Goal: Contribute content: Contribute content

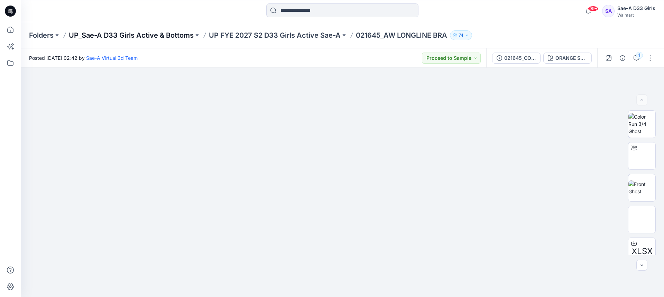
click at [149, 39] on p "UP_Sae-A D33 Girls Active & Bottoms" at bounding box center [131, 35] width 125 height 10
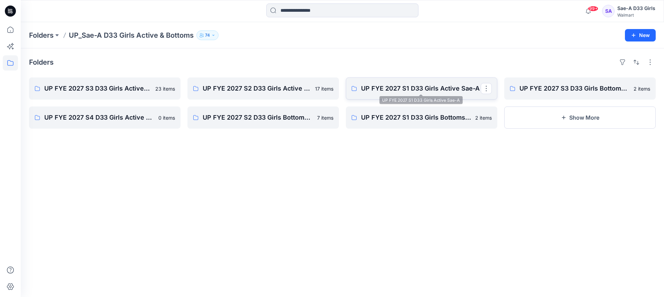
click at [438, 87] on p "UP FYE 2027 S1 D33 Girls Active Sae-A" at bounding box center [421, 89] width 120 height 10
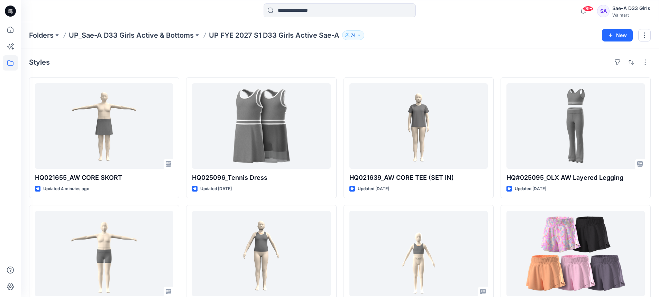
click at [297, 37] on p "UP FYE 2027 S1 D33 Girls Active Sae-A" at bounding box center [274, 35] width 130 height 10
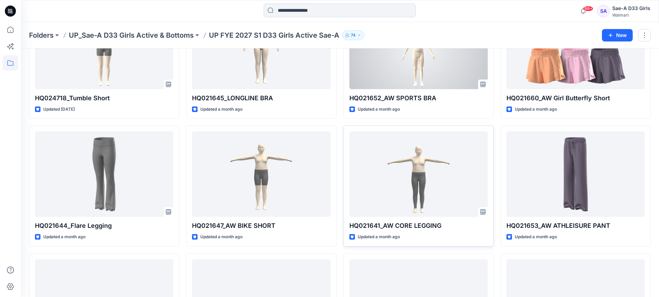
scroll to position [208, 0]
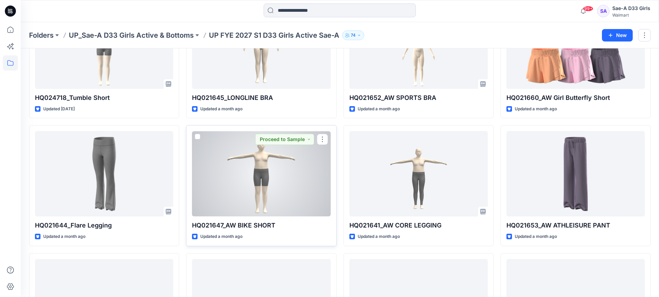
click at [265, 186] on div at bounding box center [261, 173] width 138 height 85
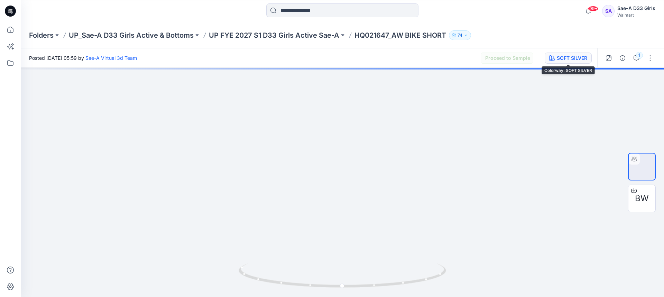
click at [574, 56] on div "SOFT SILVER" at bounding box center [572, 58] width 30 height 8
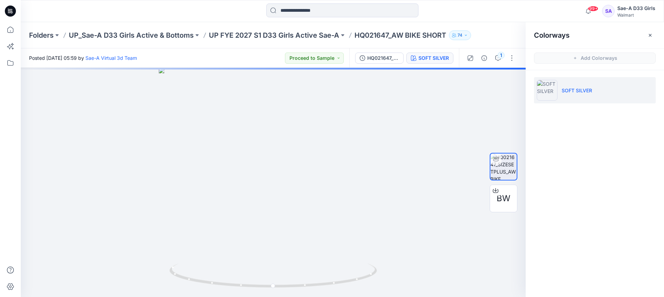
click at [607, 112] on div "SOFT SILVER" at bounding box center [595, 93] width 138 height 46
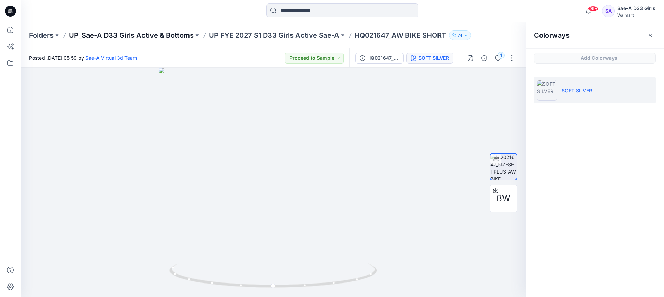
click at [170, 36] on p "UP_Sae-A D33 Girls Active & Bottoms" at bounding box center [131, 35] width 125 height 10
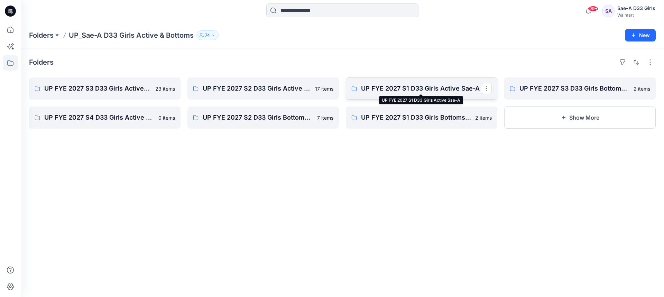
click at [457, 88] on p "UP FYE 2027 S1 D33 Girls Active Sae-A" at bounding box center [421, 89] width 120 height 10
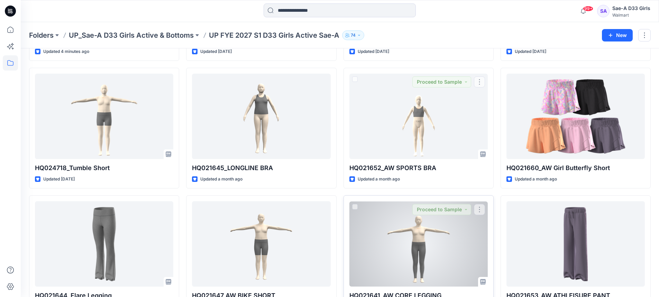
scroll to position [208, 0]
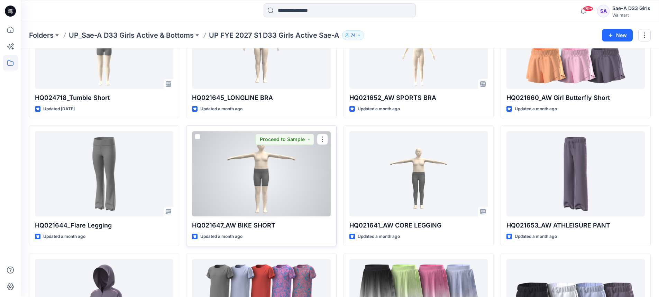
click at [241, 206] on div at bounding box center [261, 173] width 138 height 85
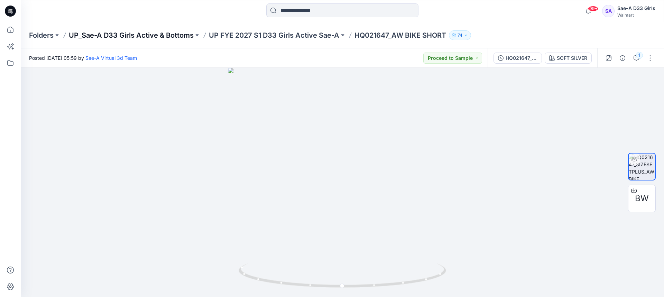
click at [156, 33] on p "UP_Sae-A D33 Girls Active & Bottoms" at bounding box center [131, 35] width 125 height 10
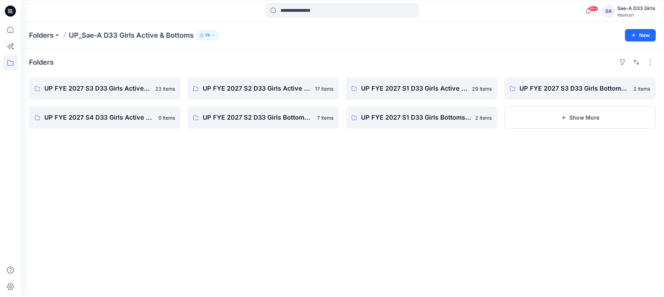
click at [39, 29] on div "Folders UP_Sae-A D33 Girls Active & Bottoms 74 New" at bounding box center [343, 35] width 644 height 26
click at [43, 33] on p "Folders" at bounding box center [41, 35] width 25 height 10
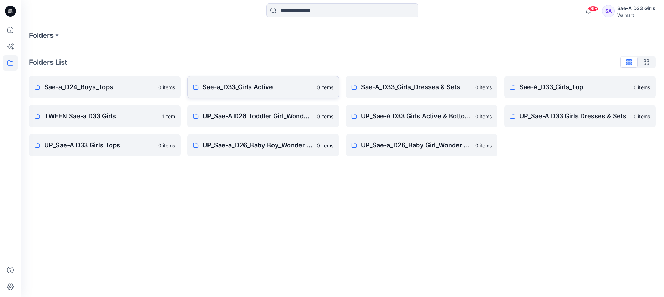
click at [277, 89] on p "Sae-a_D33_Girls Active" at bounding box center [258, 87] width 110 height 10
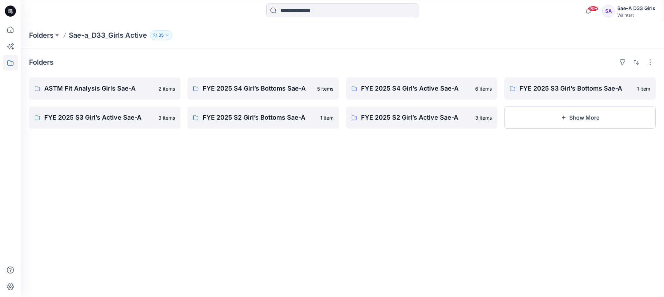
click at [310, 51] on div "Folders ASTM Fit Analysis Girls Sae-A 2 items FYE 2025 S3 Girl’s Active Sae-A 3…" at bounding box center [343, 172] width 644 height 249
click at [48, 36] on p "Folders" at bounding box center [41, 35] width 25 height 10
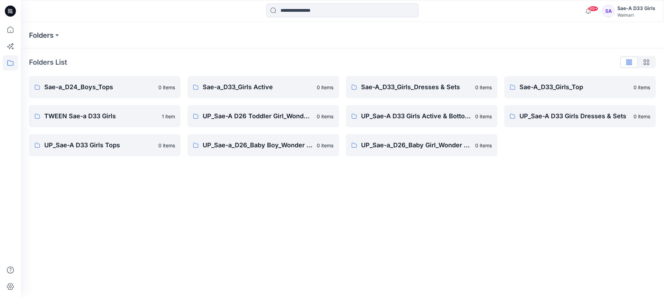
click at [436, 188] on div "Folders Folders List Sae-a_D24_Boys_Tops 0 items TWEEN Sae-a D33 Girls 1 item U…" at bounding box center [343, 159] width 644 height 275
click at [427, 119] on p "UP_Sae-A D33 Girls Active & Bottoms" at bounding box center [416, 116] width 110 height 10
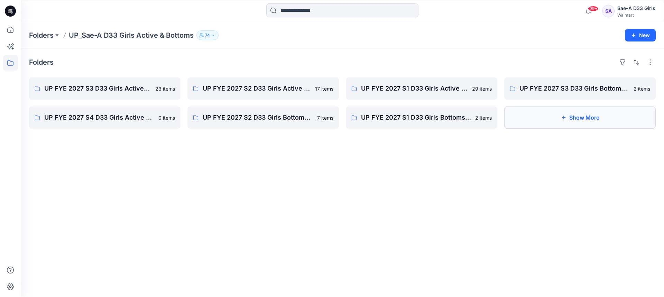
click at [568, 124] on button "Show More" at bounding box center [580, 118] width 152 height 22
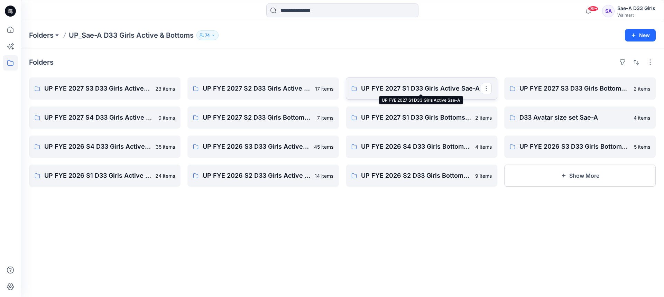
click at [419, 92] on p "UP FYE 2027 S1 D33 Girls Active Sae-A" at bounding box center [421, 89] width 120 height 10
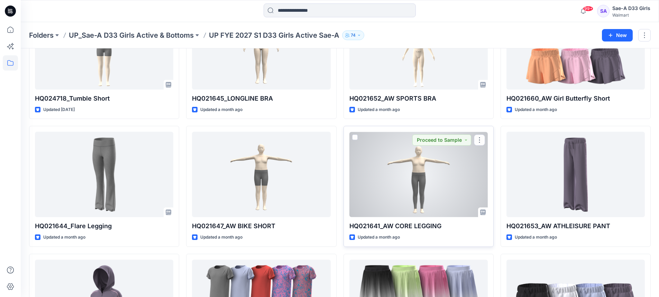
scroll to position [208, 0]
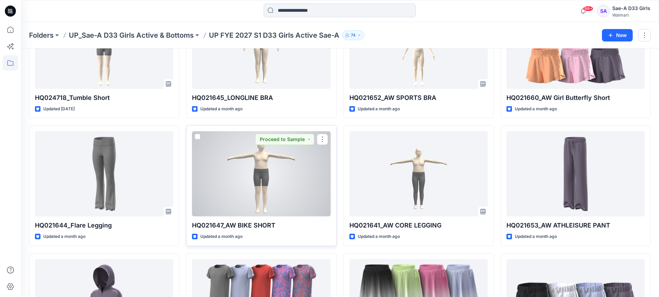
click at [270, 194] on div at bounding box center [261, 173] width 138 height 85
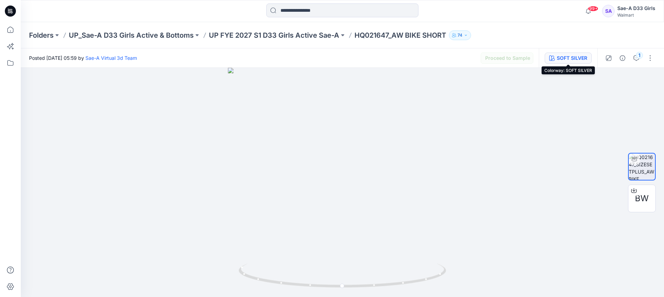
click at [583, 60] on div "SOFT SILVER" at bounding box center [572, 58] width 30 height 8
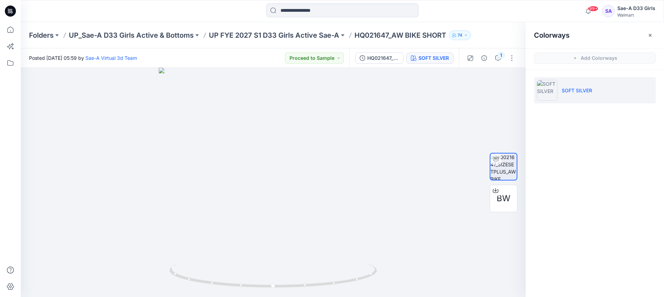
click at [474, 36] on div "Folders UP_Sae-A D33 Girls Active & Bottoms UP FYE 2027 S1 D33 Girls Active Sae…" at bounding box center [315, 35] width 573 height 10
click at [468, 36] on icon "button" at bounding box center [466, 35] width 4 height 4
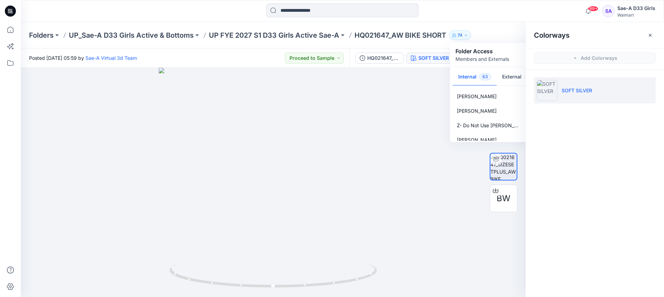
click at [506, 28] on div "Folders UP_Sae-A D33 Girls Active & Bottoms UP FYE 2027 S1 D33 Girls Active Sae…" at bounding box center [343, 35] width 644 height 26
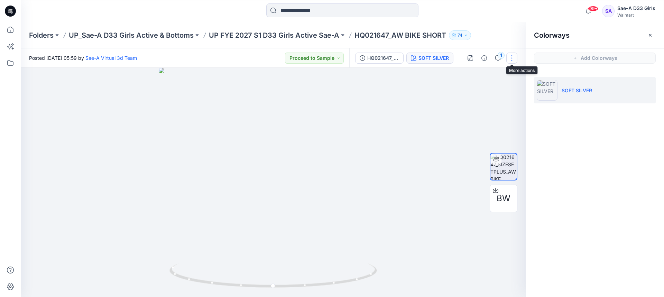
click at [512, 61] on button "button" at bounding box center [512, 58] width 11 height 11
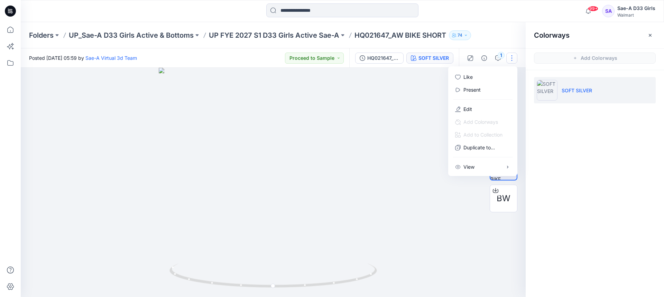
click at [512, 58] on button "button" at bounding box center [512, 58] width 11 height 11
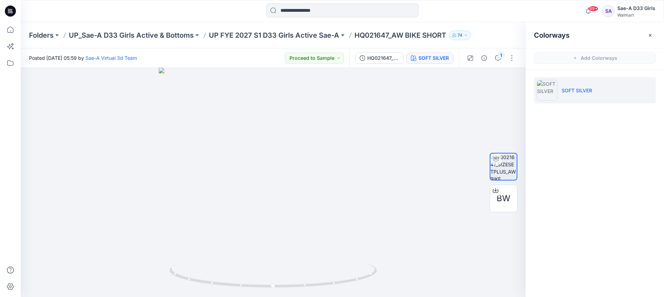
drag, startPoint x: 269, startPoint y: 66, endPoint x: 274, endPoint y: 66, distance: 5.2
click at [272, 66] on div "Posted [DATE] 05:59 by Sae-A Virtual 3d Team Proceed to Sample" at bounding box center [185, 57] width 329 height 19
click at [315, 59] on button "Proceed to Sample" at bounding box center [314, 58] width 59 height 11
click at [648, 36] on icon "button" at bounding box center [651, 36] width 6 height 6
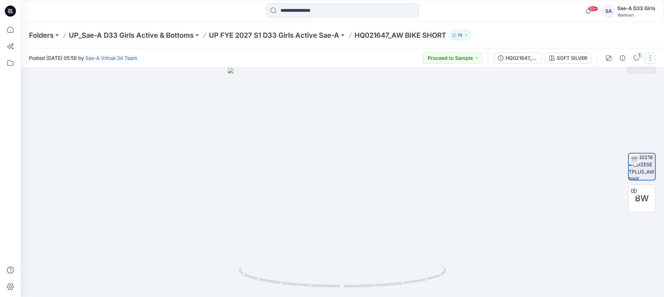
click at [648, 57] on button "button" at bounding box center [650, 58] width 11 height 11
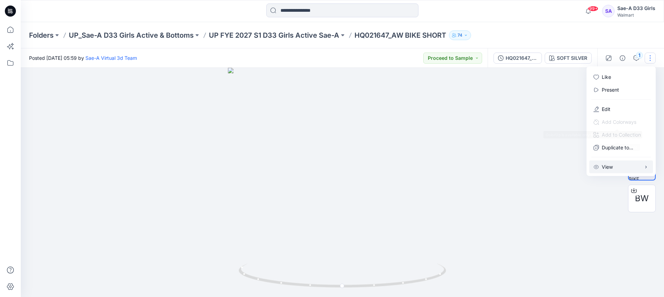
click at [614, 170] on button "View" at bounding box center [622, 167] width 64 height 13
click at [614, 106] on button "Edit" at bounding box center [622, 109] width 64 height 13
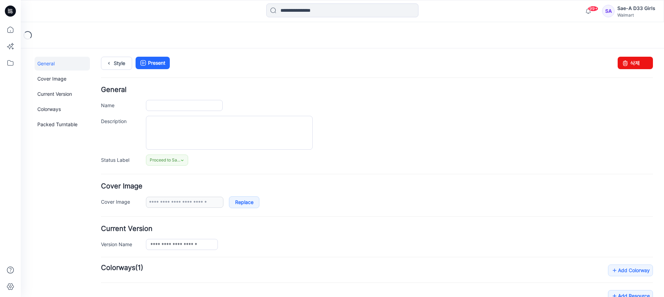
type input "**********"
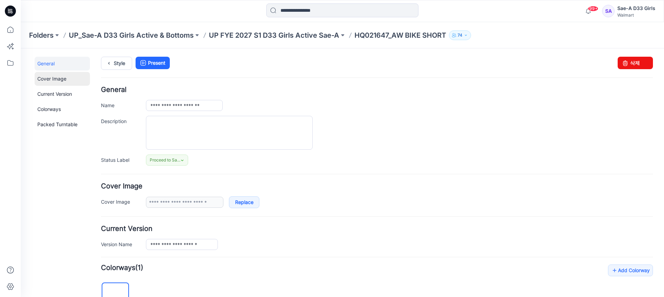
click at [52, 82] on link "Cover Image" at bounding box center [62, 79] width 55 height 14
click at [56, 112] on link "Colorways" at bounding box center [62, 109] width 55 height 14
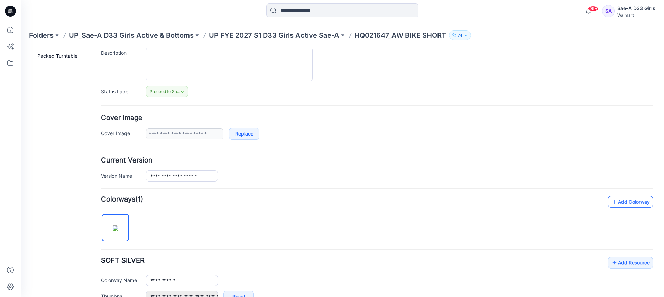
scroll to position [69, 0]
click at [624, 200] on link "Add Colorway" at bounding box center [630, 201] width 45 height 12
type input "**********"
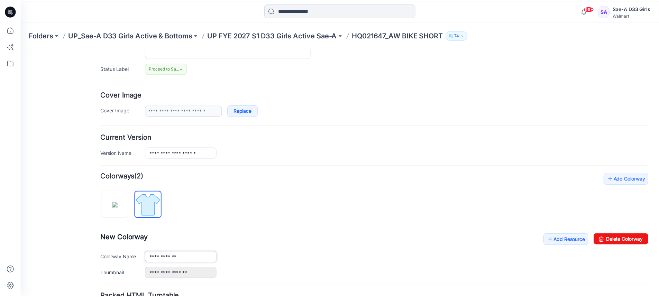
scroll to position [0, 0]
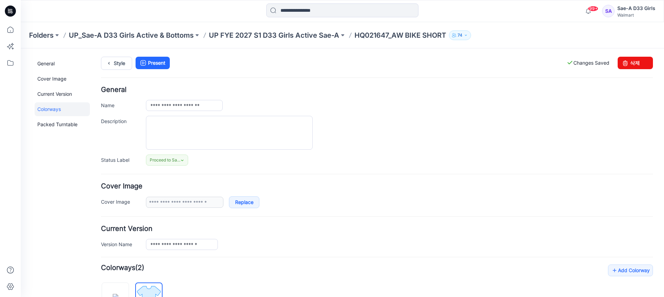
click at [276, 40] on div "Folders UP_Sae-A D33 Girls Active & Bottoms UP FYE 2027 S1 D33 Girls Active Sae…" at bounding box center [343, 35] width 644 height 26
click at [273, 37] on p "UP FYE 2027 S1 D33 Girls Active Sae-A" at bounding box center [274, 35] width 130 height 10
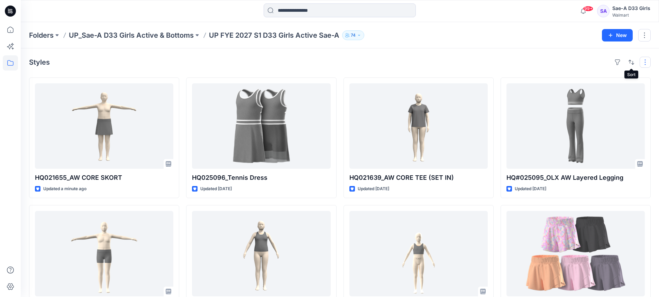
click at [644, 61] on button "button" at bounding box center [645, 62] width 11 height 11
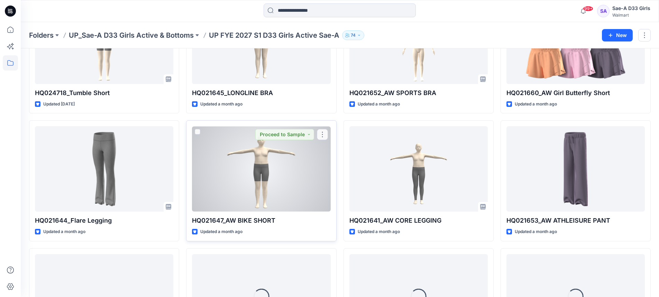
scroll to position [225, 0]
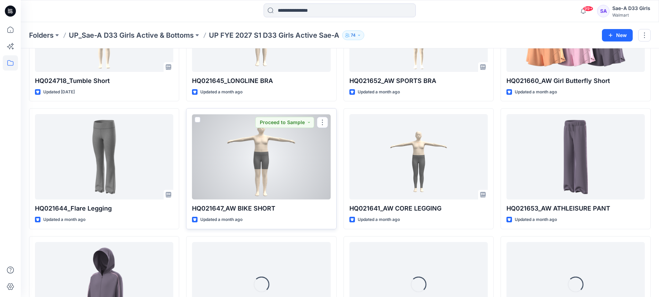
click at [280, 173] on div at bounding box center [261, 156] width 138 height 85
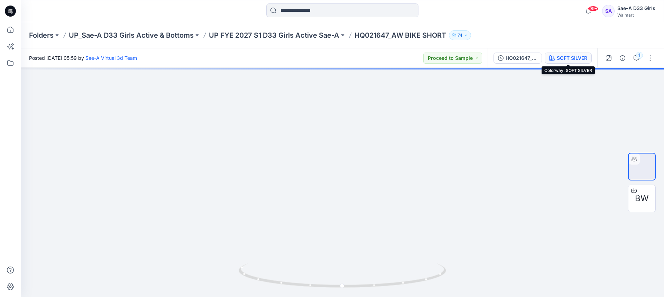
click at [582, 60] on div "SOFT SILVER" at bounding box center [572, 58] width 30 height 8
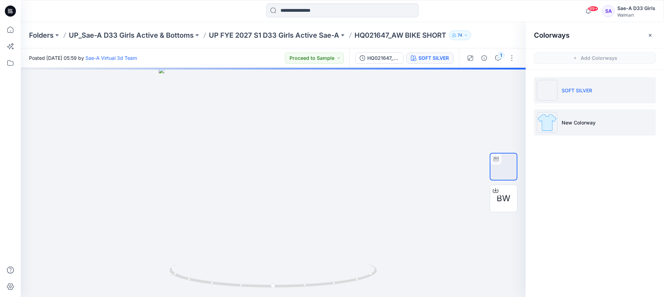
click at [648, 122] on li "New Colorway" at bounding box center [595, 122] width 122 height 26
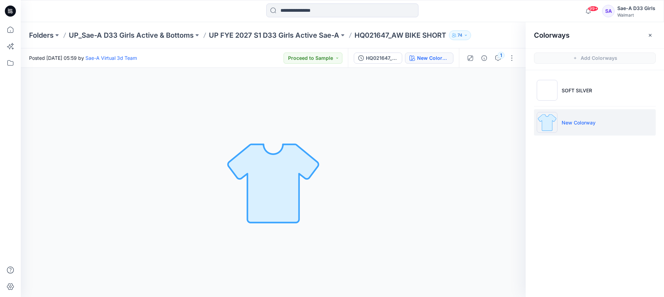
drag, startPoint x: 625, startPoint y: 127, endPoint x: 605, endPoint y: 121, distance: 20.5
click at [605, 121] on li "New Colorway" at bounding box center [595, 122] width 122 height 26
click at [509, 58] on button "button" at bounding box center [512, 58] width 11 height 11
click at [651, 35] on icon "button" at bounding box center [650, 35] width 3 height 3
